Goal: Check status: Check status

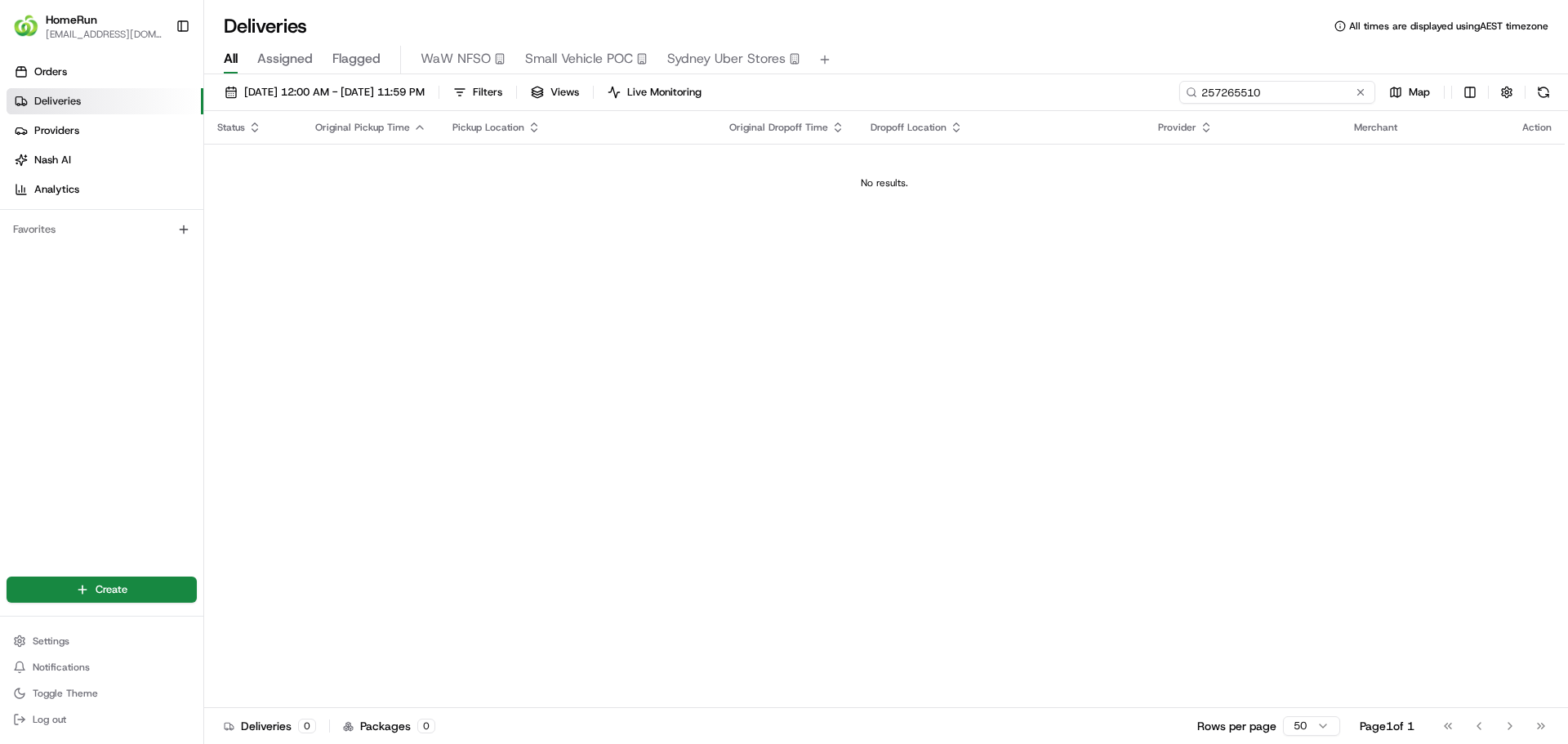
click at [1303, 89] on input "257265510" at bounding box center [1277, 93] width 196 height 23
paste input "65464091"
type input "265464091"
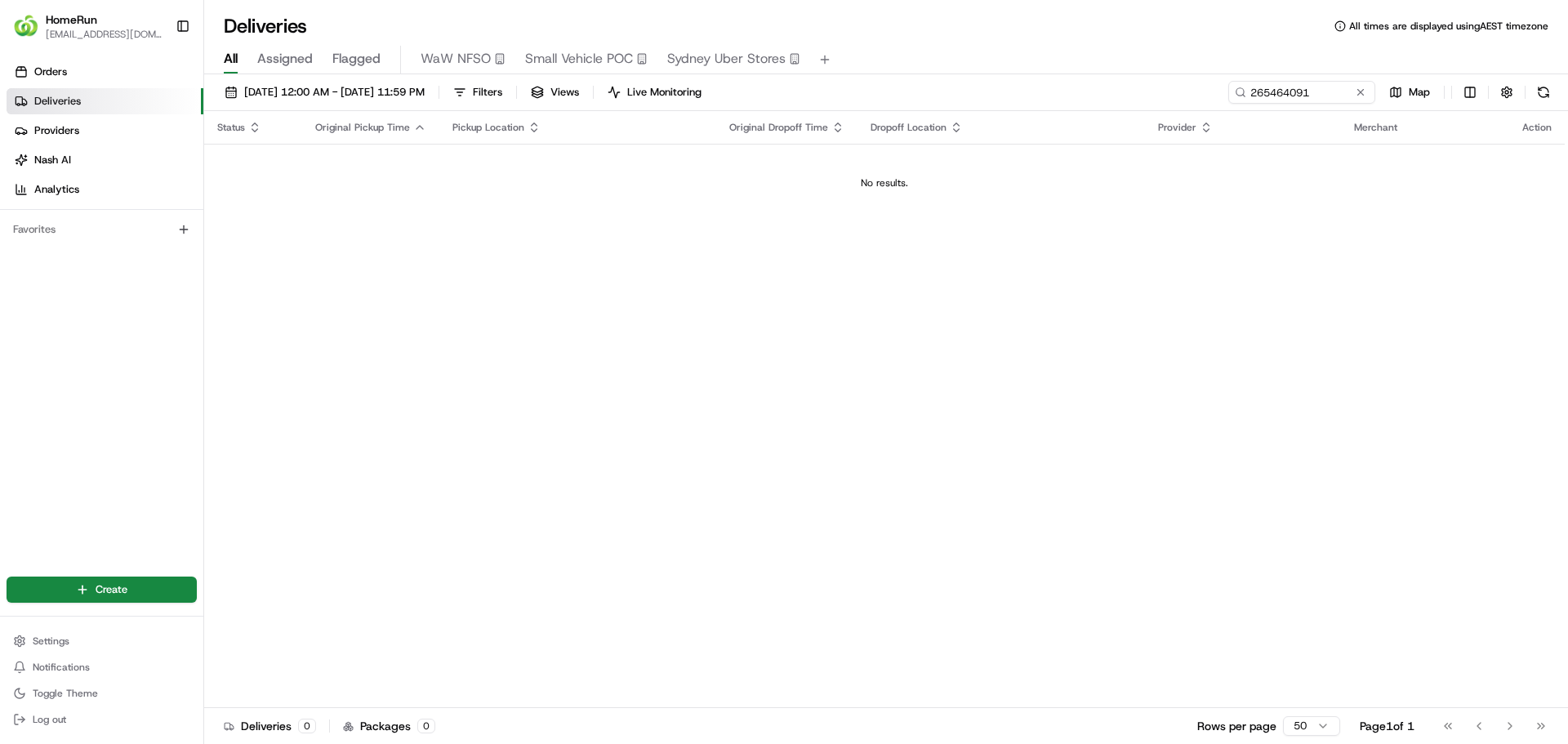
click at [1279, 106] on div "[DATE] 12:00 AM - [DATE] 11:59 PM Filters Views Live Monitoring 265464091 Map" at bounding box center [886, 96] width 1364 height 30
click at [1283, 101] on input "265464091" at bounding box center [1277, 93] width 196 height 23
click at [307, 103] on button "[DATE] 12:00 AM - [DATE] 11:59 PM" at bounding box center [325, 93] width 215 height 23
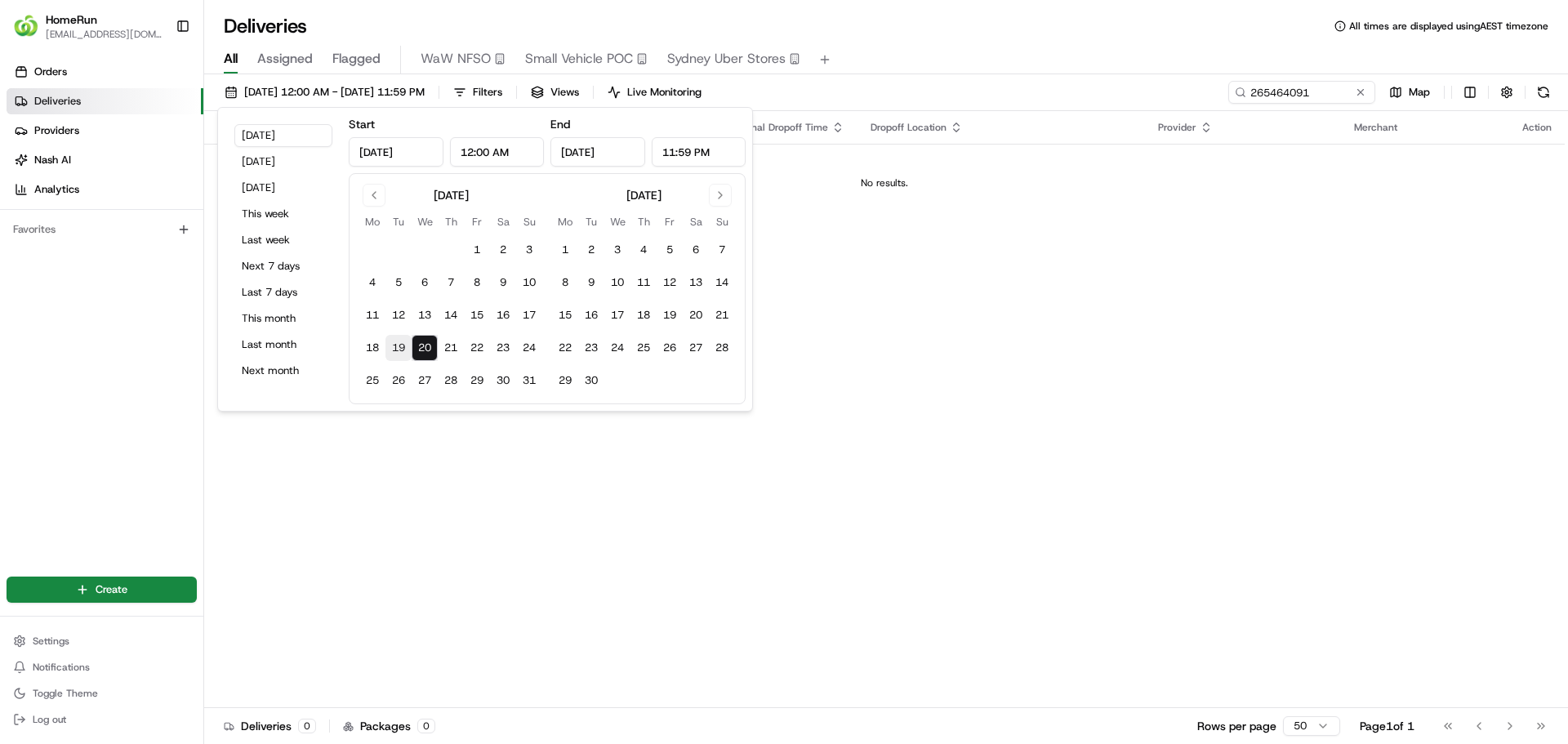
click at [394, 347] on button "19" at bounding box center [398, 348] width 26 height 26
type input "[DATE]"
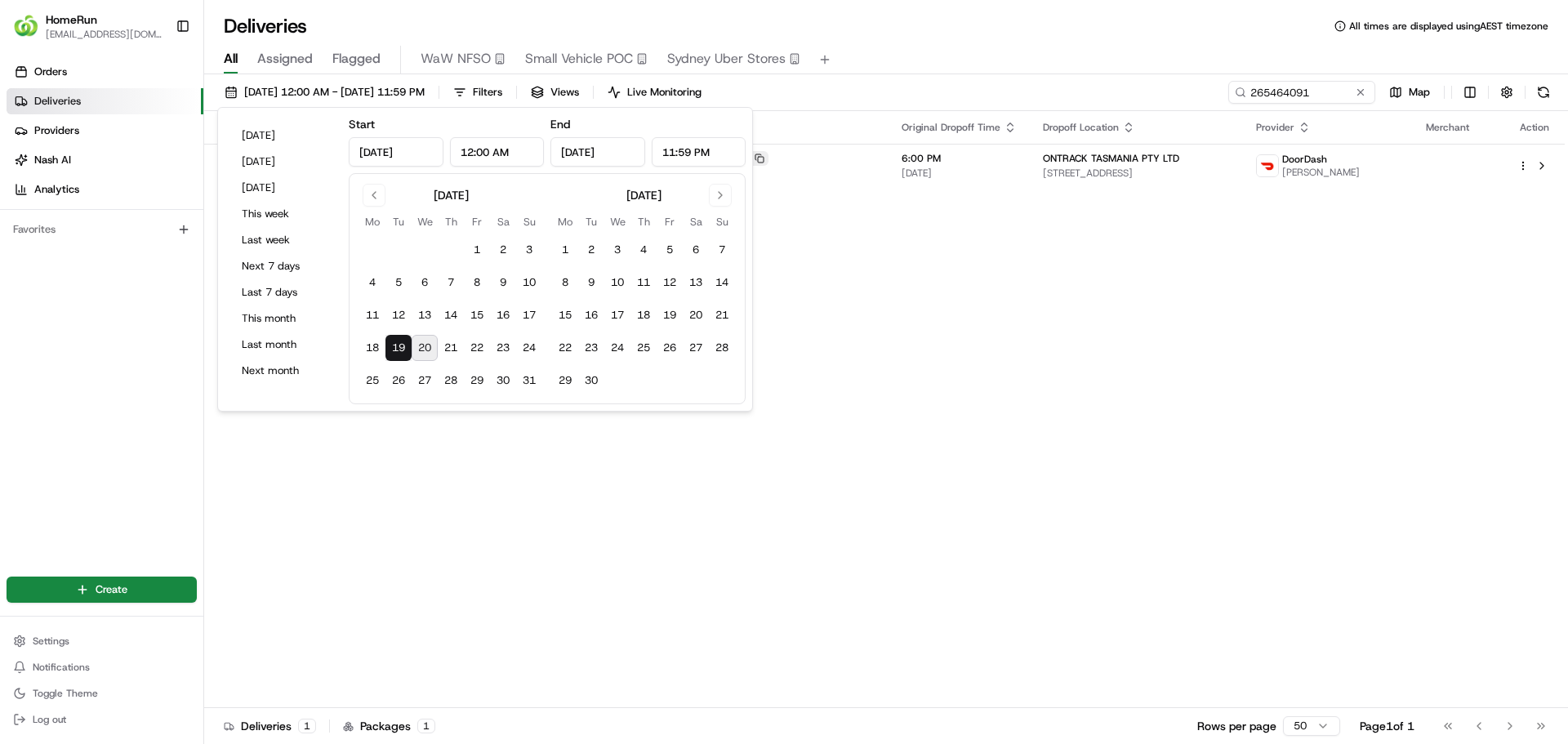
click at [699, 467] on div "Status Original Pickup Time Pickup Location Original Dropoff Time Dropoff Locat…" at bounding box center [884, 410] width 1361 height 597
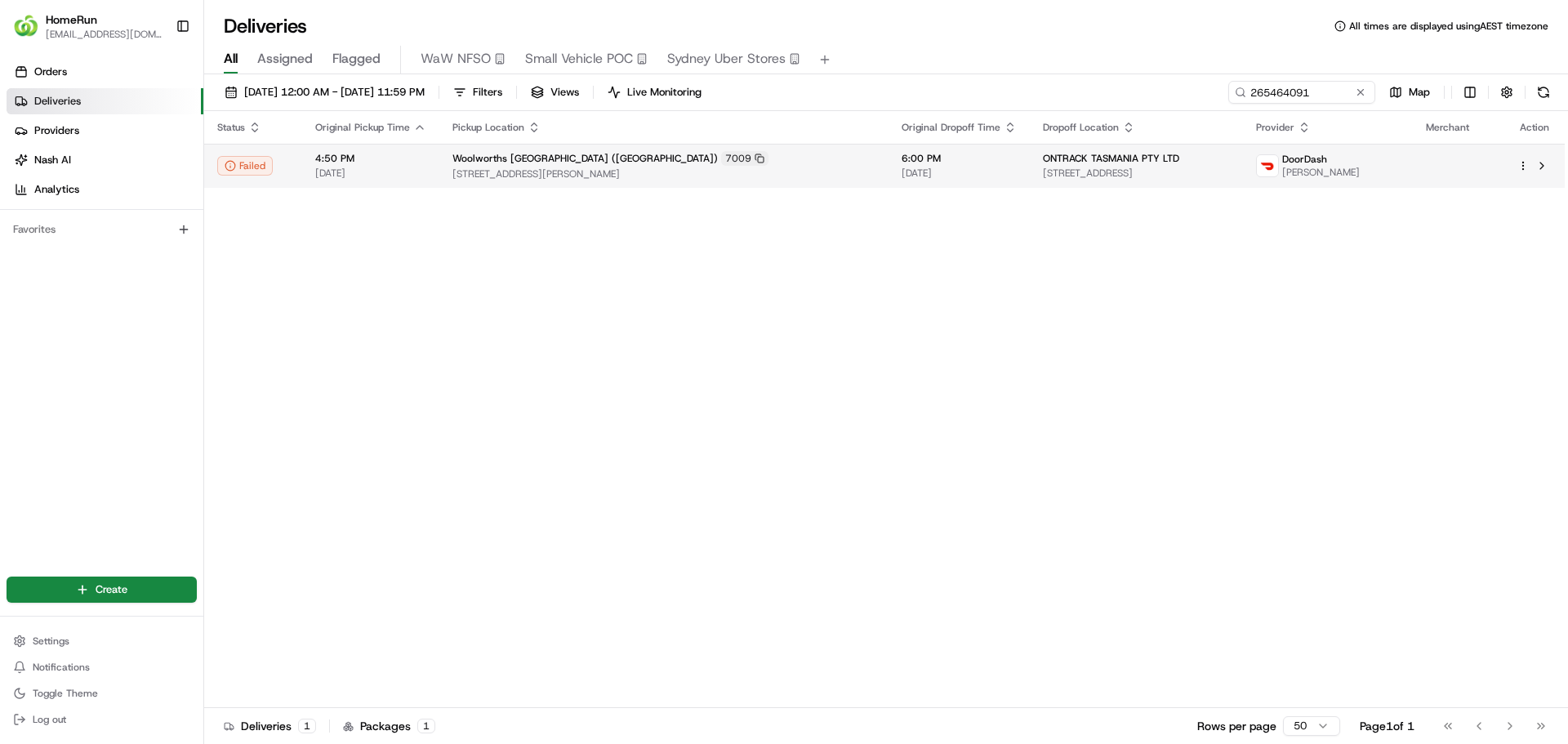
click at [647, 174] on span "[STREET_ADDRESS][PERSON_NAME]" at bounding box center [664, 174] width 423 height 13
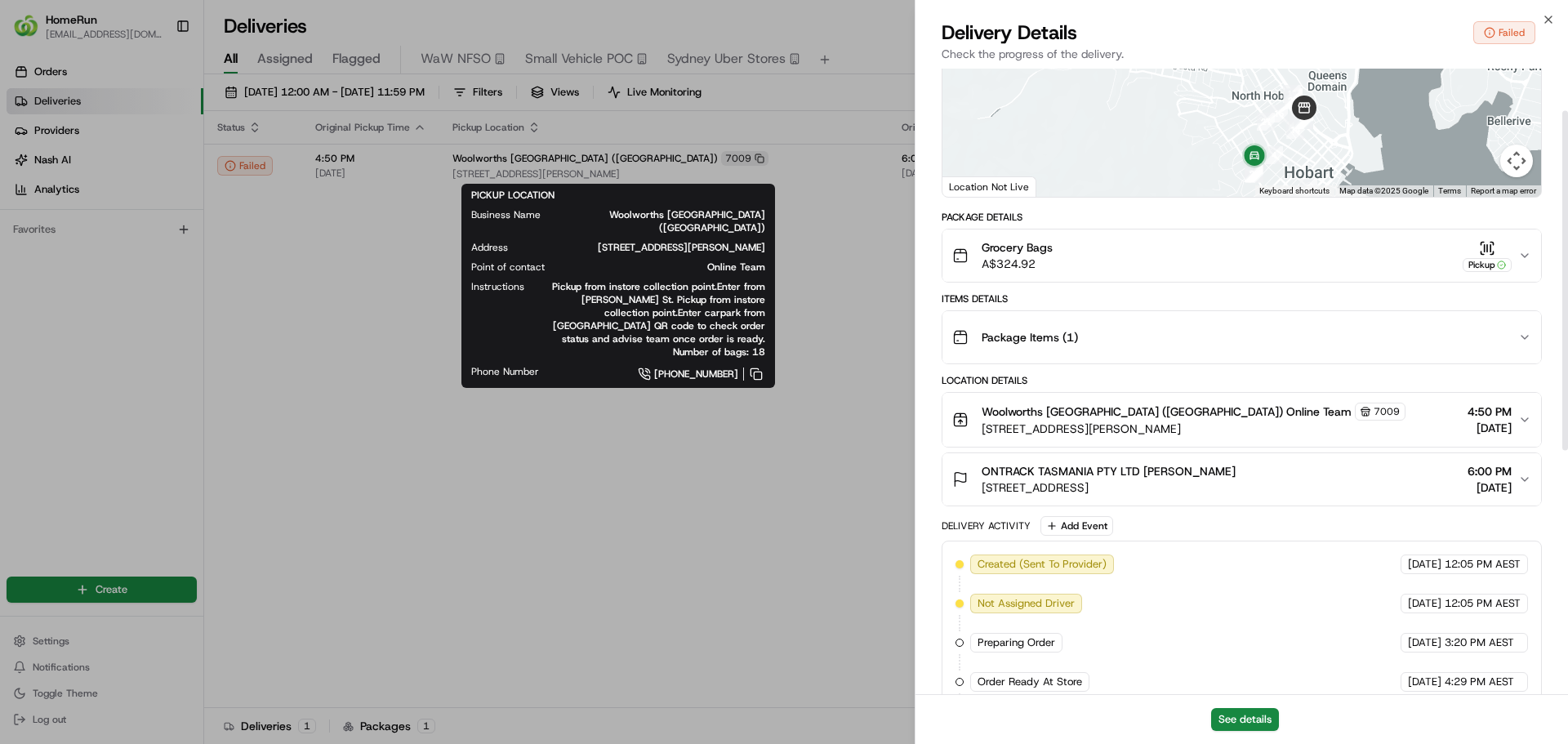
scroll to position [38, 0]
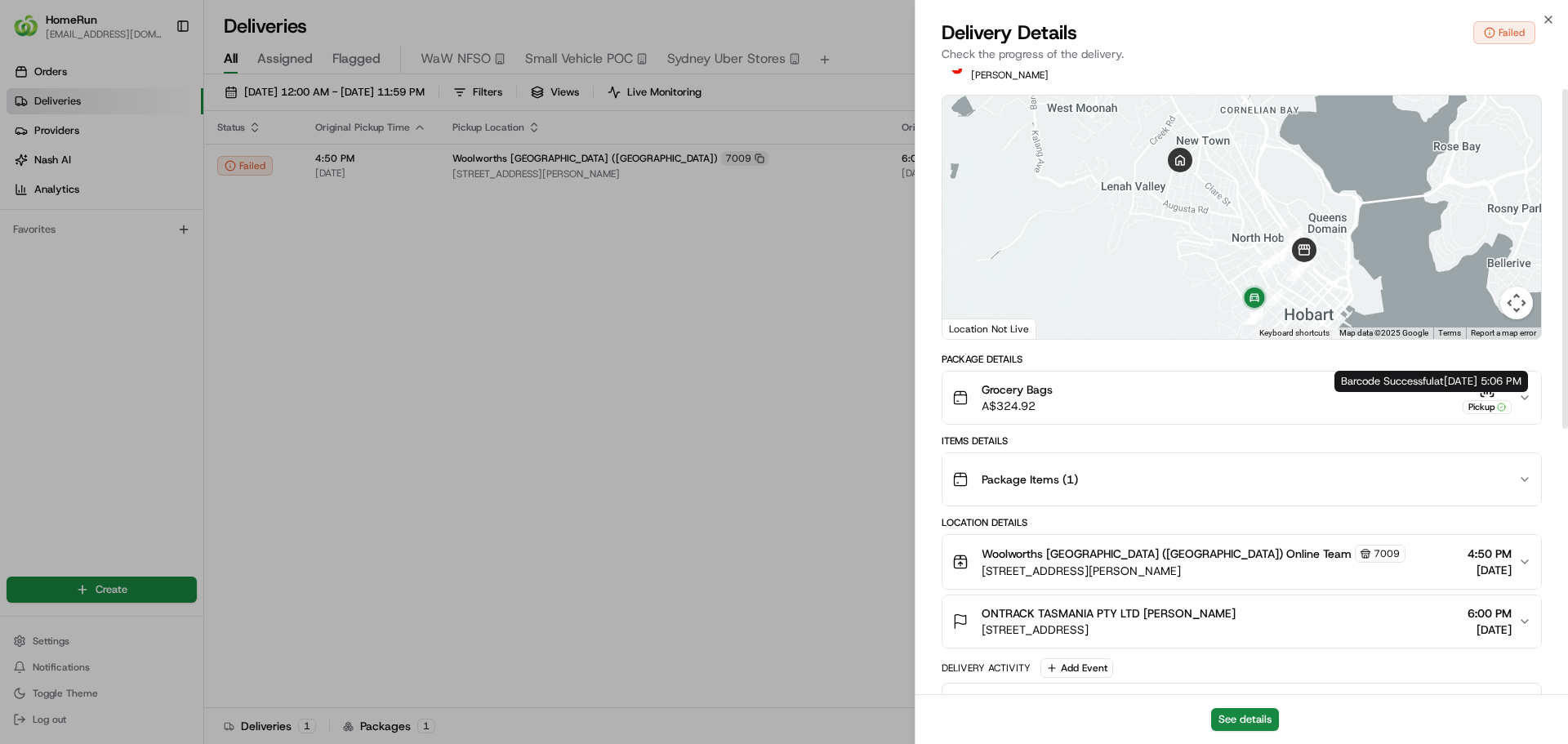
click at [1521, 404] on icon "button" at bounding box center [1525, 397] width 13 height 13
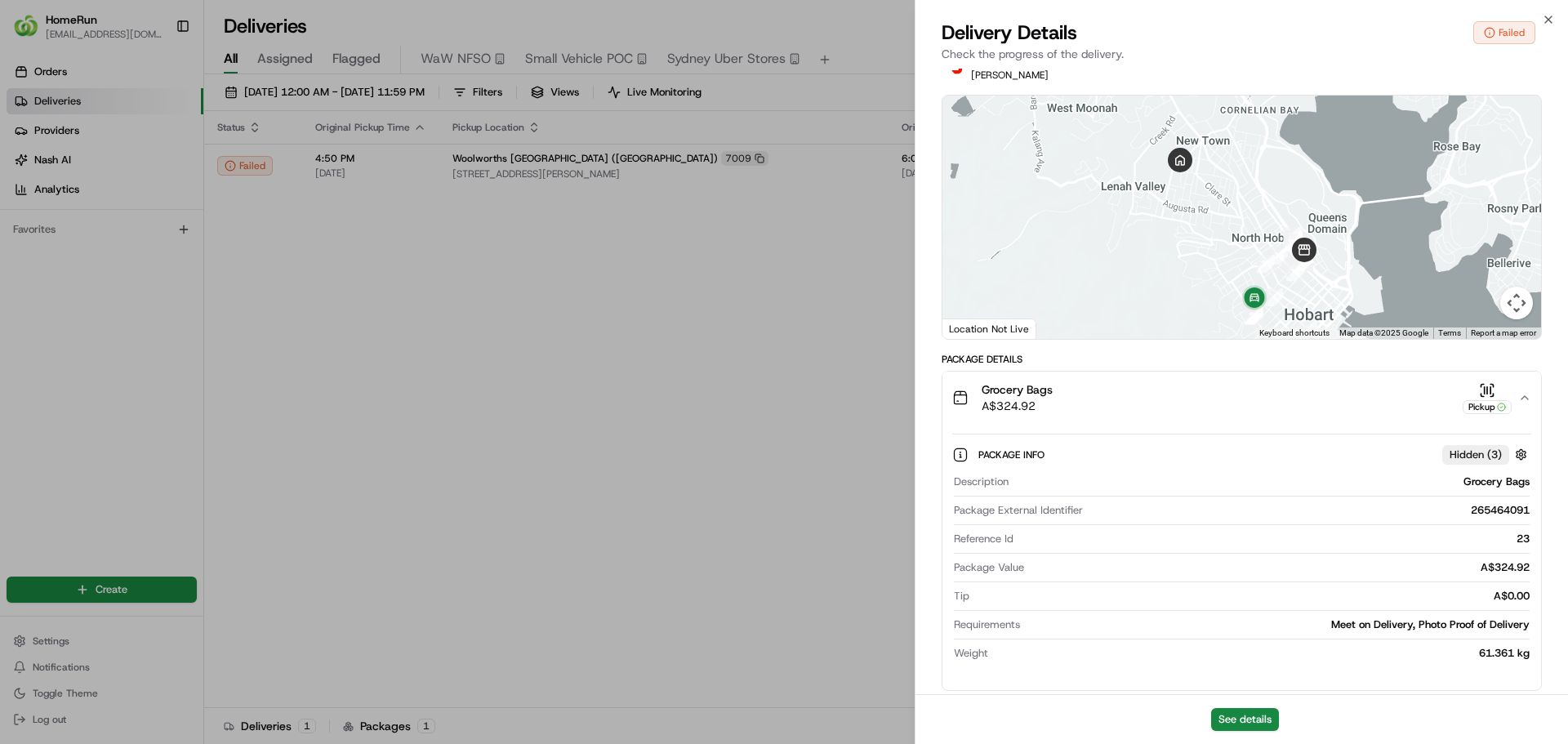
click at [1521, 404] on icon "button" at bounding box center [1525, 397] width 13 height 13
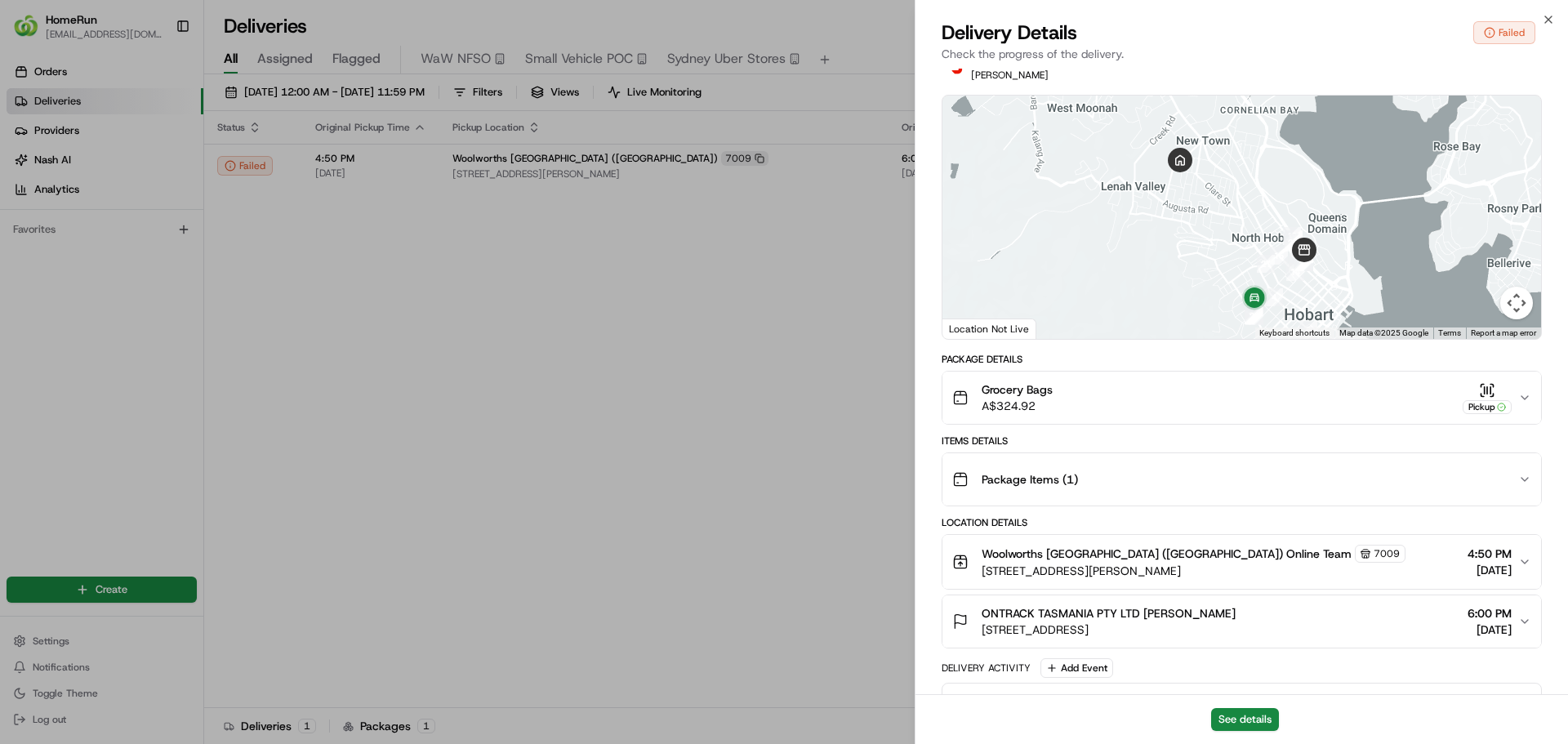
scroll to position [0, 0]
